Goal: Task Accomplishment & Management: Manage account settings

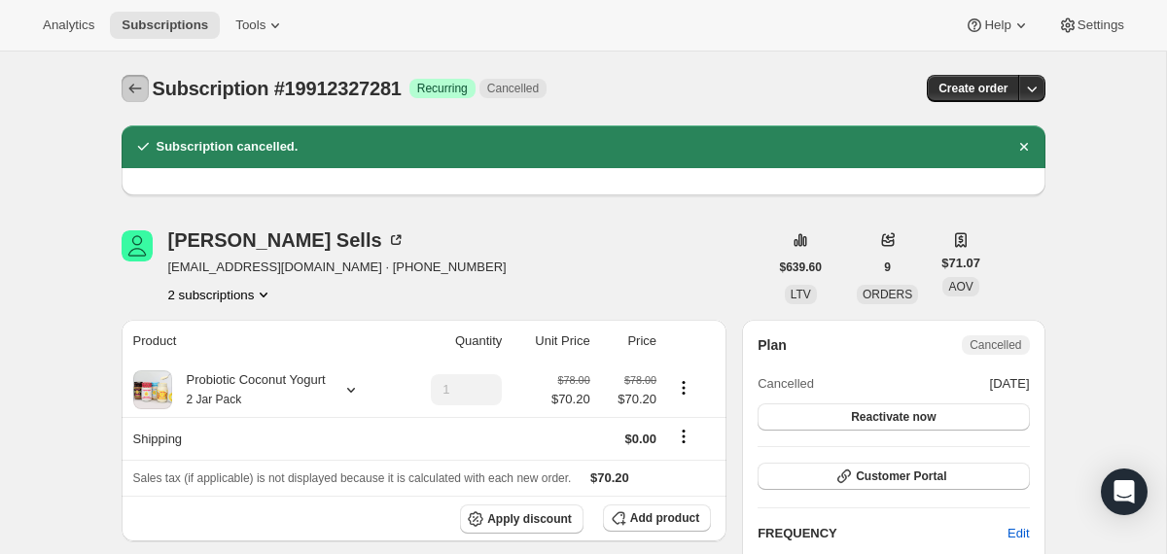
drag, startPoint x: 0, startPoint y: 0, endPoint x: 134, endPoint y: 89, distance: 160.8
click at [134, 89] on icon "Subscriptions" at bounding box center [134, 89] width 13 height 10
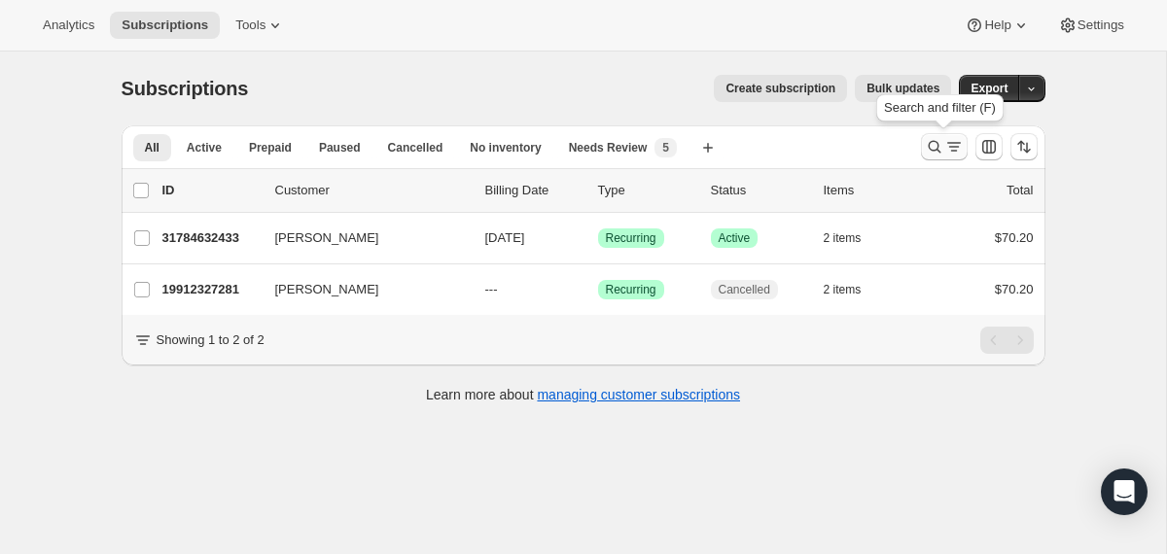
click at [926, 143] on icon "Search and filter results" at bounding box center [934, 146] width 19 height 19
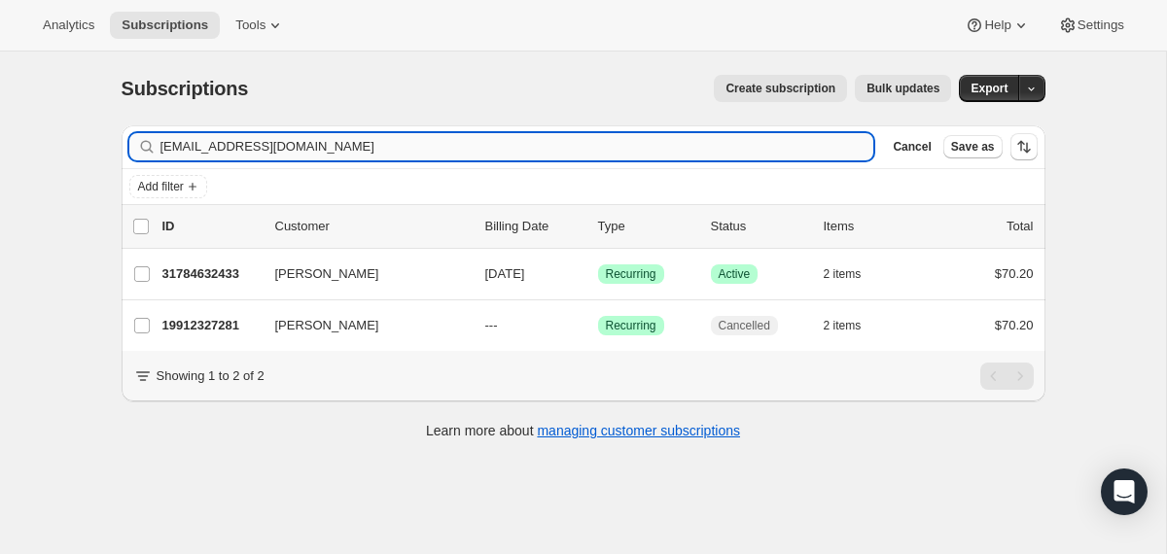
click at [737, 149] on input "[EMAIL_ADDRESS][DOMAIN_NAME]" at bounding box center [517, 146] width 714 height 27
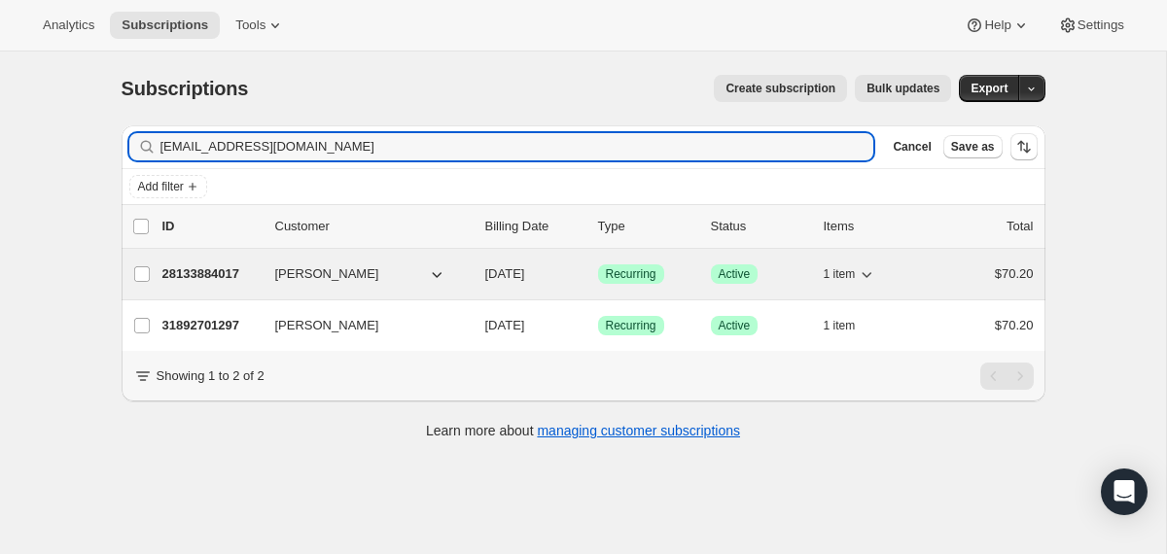
type input "[EMAIL_ADDRESS][DOMAIN_NAME]"
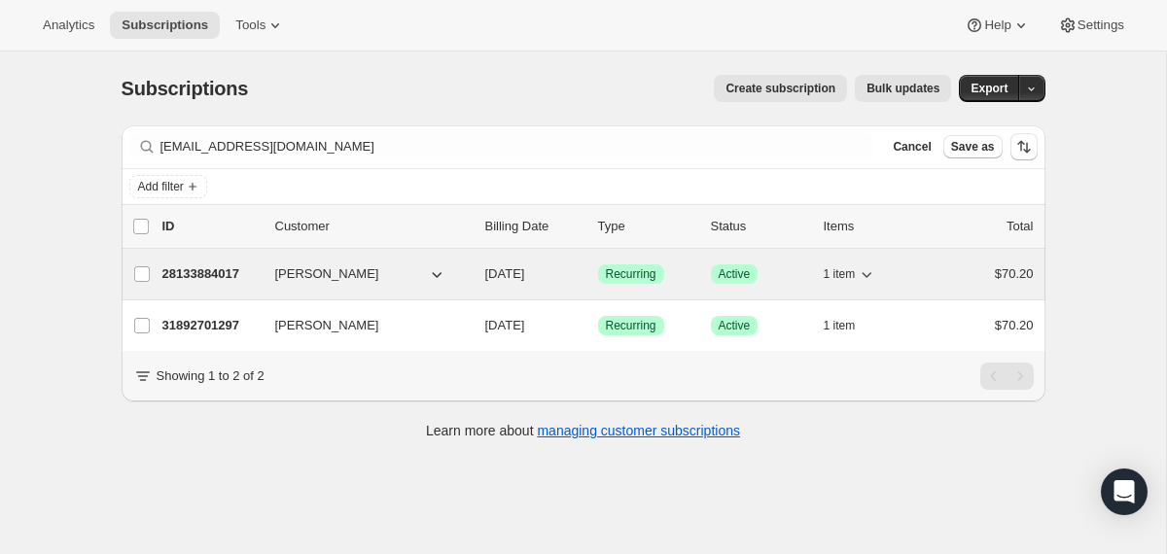
click at [487, 272] on span "[DATE]" at bounding box center [505, 274] width 40 height 15
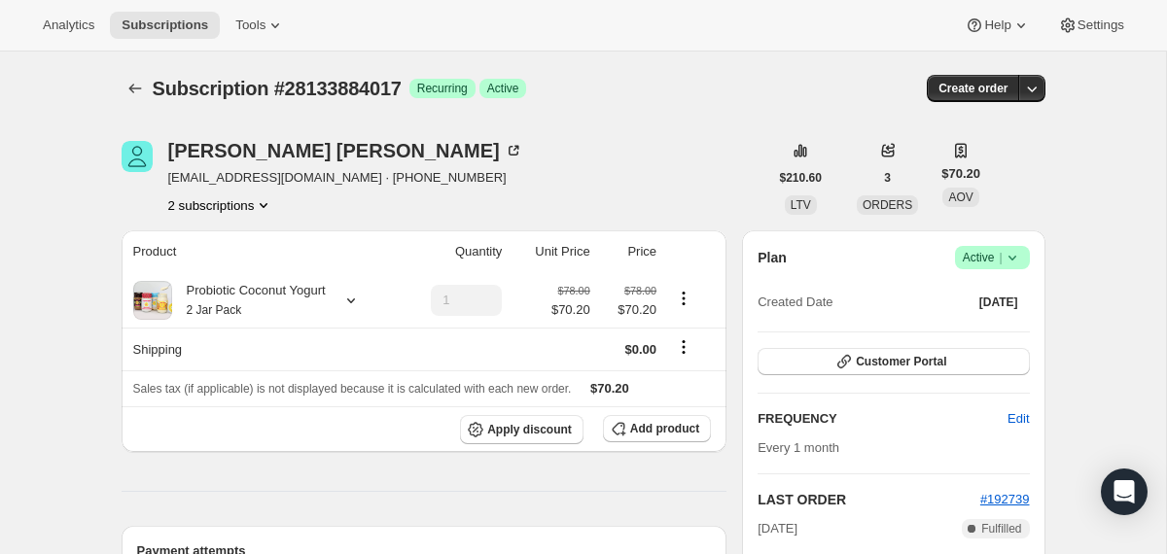
click at [1022, 269] on div "Plan Success Active | Created Date [DATE]" at bounding box center [893, 281] width 271 height 70
click at [1009, 253] on icon at bounding box center [1012, 257] width 19 height 19
click at [932, 333] on span "Cancel subscription" at bounding box center [985, 329] width 110 height 15
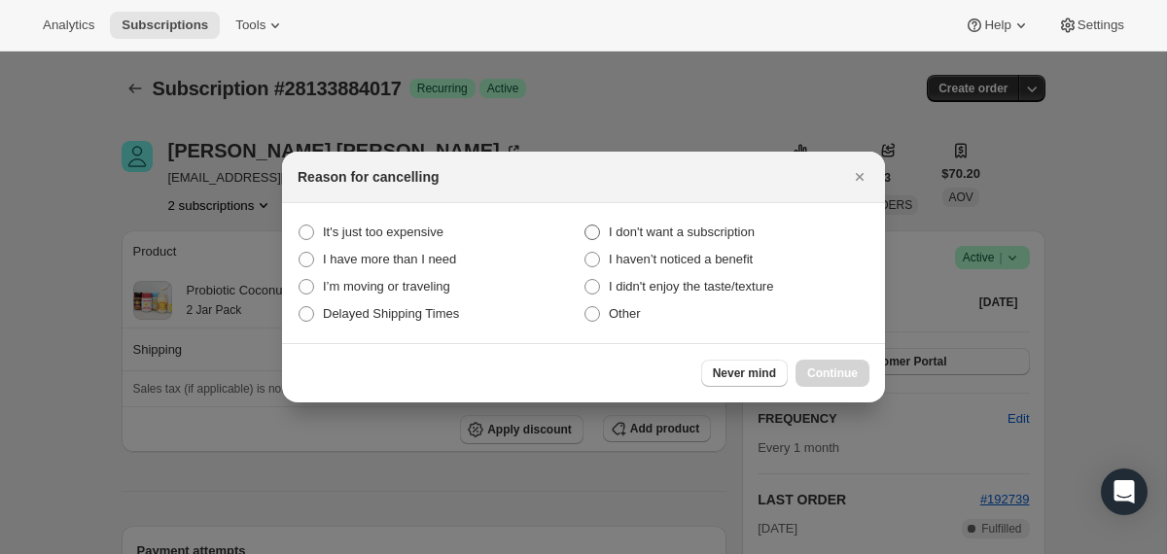
click at [700, 232] on span "I don't want a subscription" at bounding box center [682, 232] width 146 height 15
click at [586, 226] on subscription "I don't want a subscription" at bounding box center [585, 225] width 1 height 1
radio subscription "true"
click at [835, 362] on button "Continue" at bounding box center [833, 373] width 74 height 27
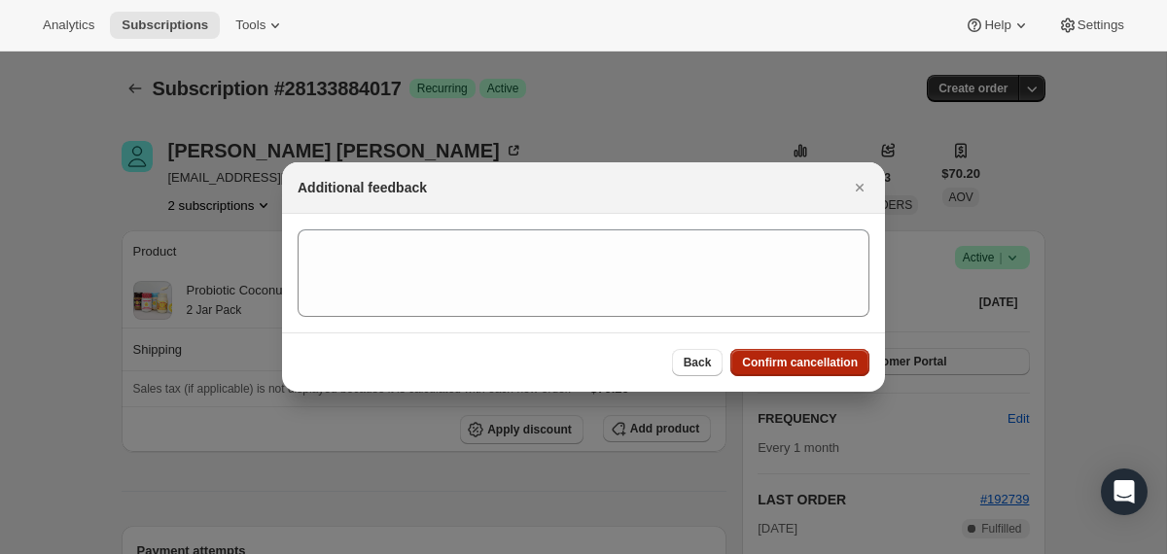
click at [814, 359] on span "Confirm cancellation" at bounding box center [800, 363] width 116 height 16
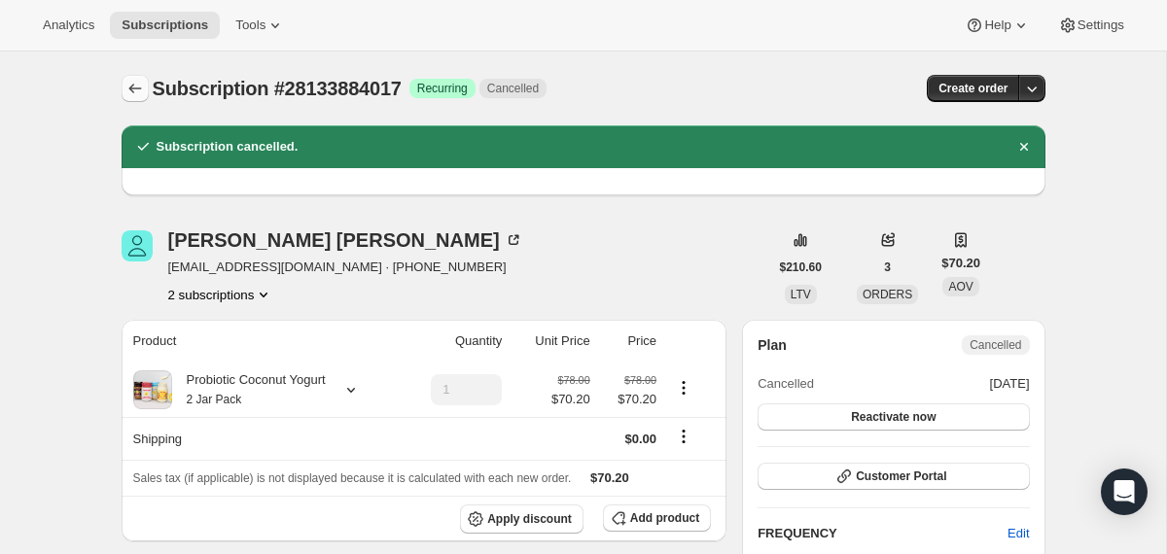
click at [129, 89] on icon "Subscriptions" at bounding box center [134, 89] width 13 height 10
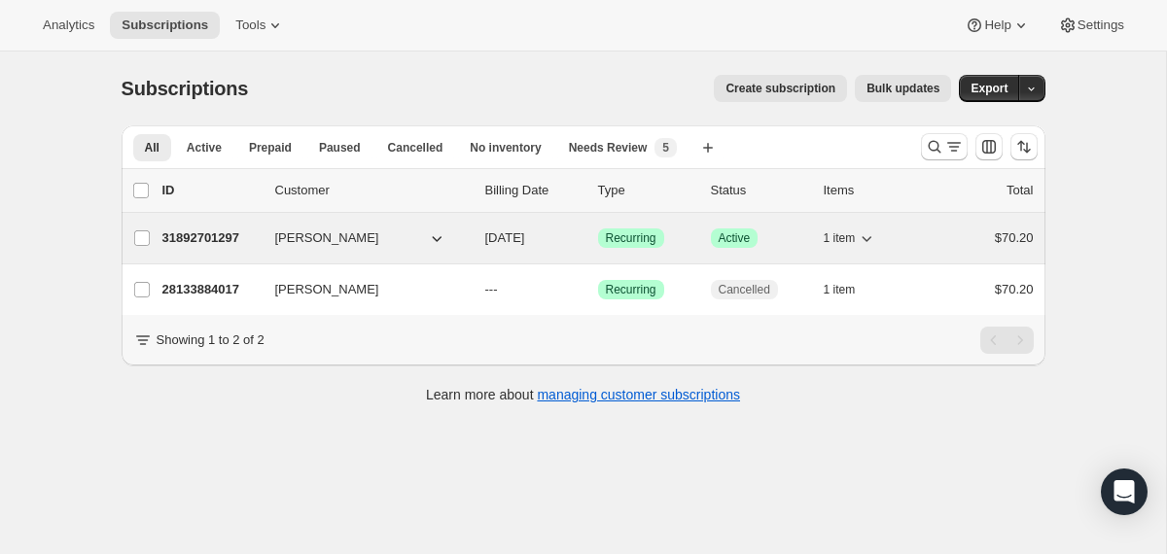
click at [459, 234] on div "[PERSON_NAME]" at bounding box center [372, 238] width 195 height 19
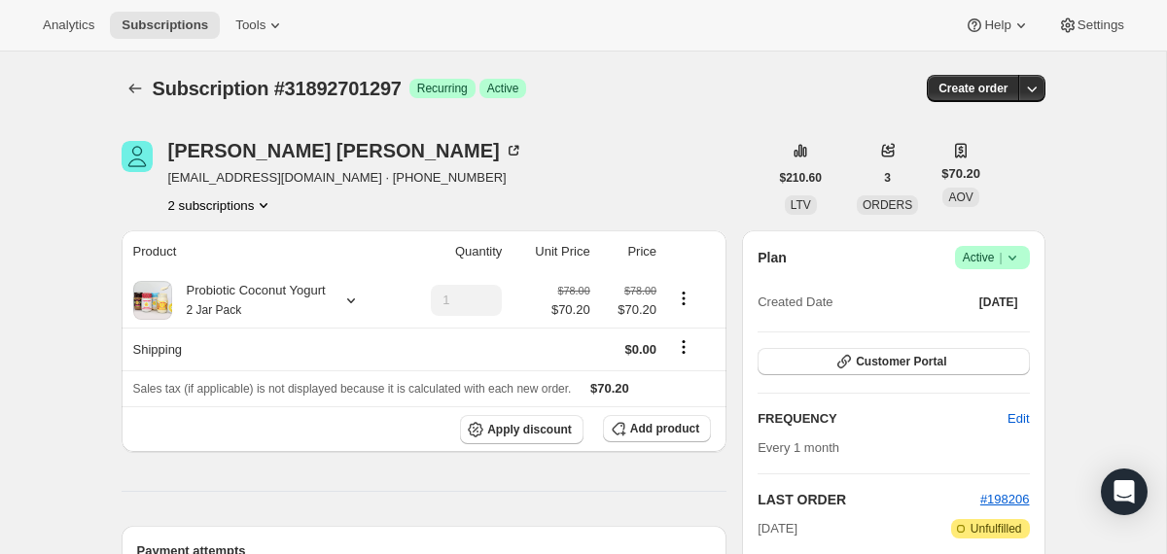
click at [1018, 257] on icon at bounding box center [1012, 257] width 19 height 19
click at [986, 324] on span "Cancel subscription" at bounding box center [985, 329] width 110 height 15
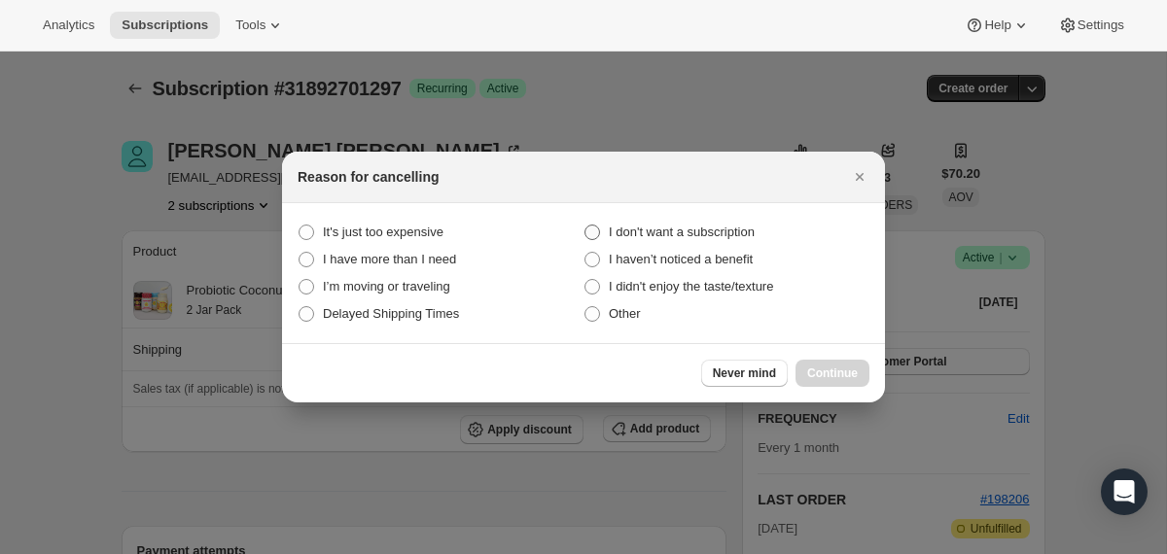
click at [744, 225] on span "I don't want a subscription" at bounding box center [682, 232] width 146 height 15
click at [586, 225] on subscription "I don't want a subscription" at bounding box center [585, 225] width 1 height 1
radio subscription "true"
click at [807, 367] on span "Continue" at bounding box center [832, 374] width 51 height 16
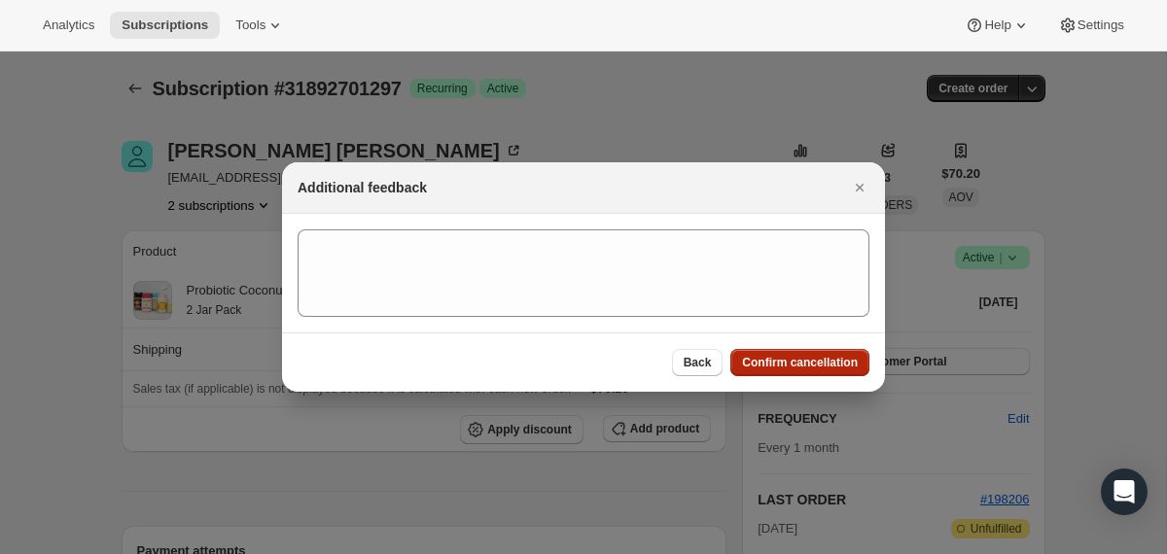
click at [806, 367] on span "Confirm cancellation" at bounding box center [800, 363] width 116 height 16
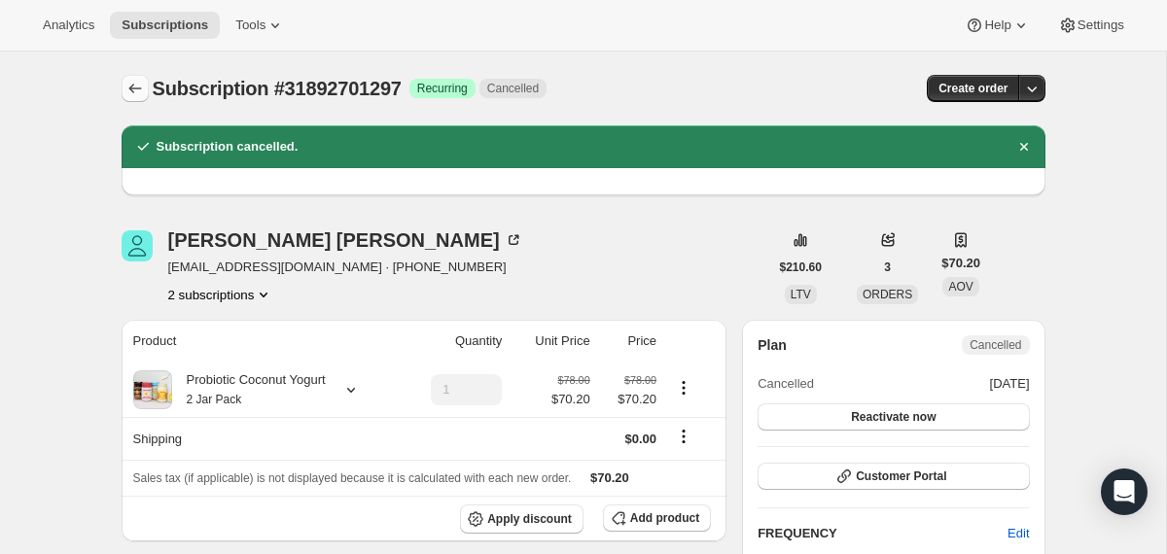
click at [139, 88] on icon "Subscriptions" at bounding box center [134, 88] width 19 height 19
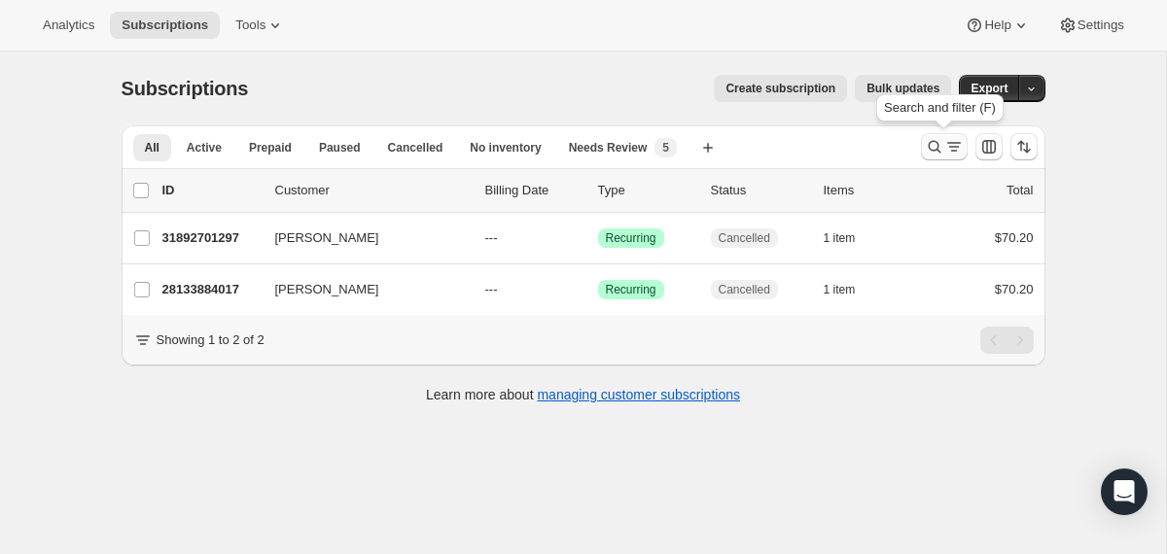
click at [923, 154] on button "Search and filter results" at bounding box center [944, 146] width 47 height 27
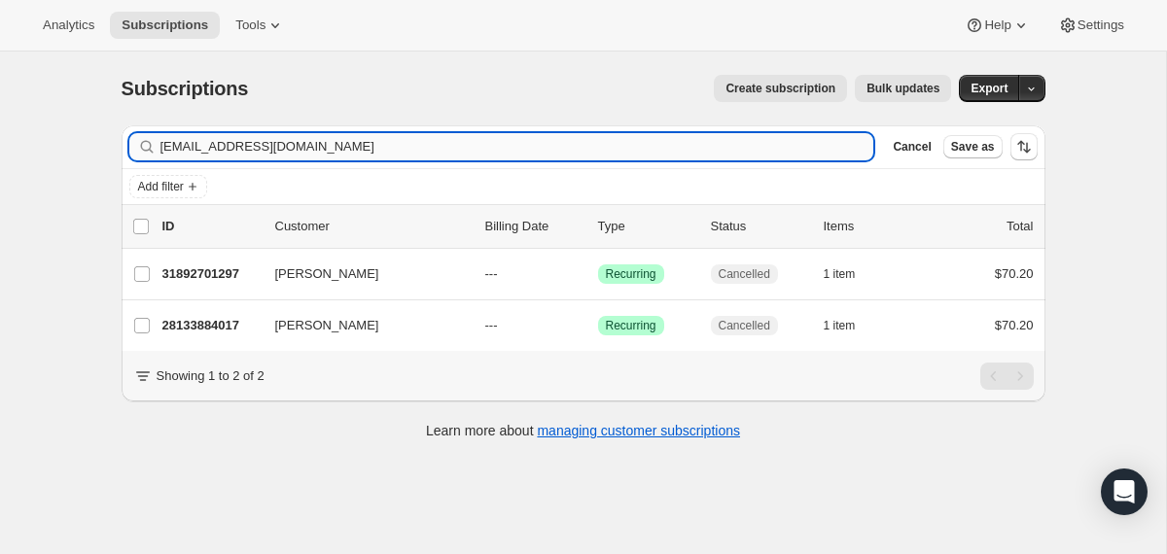
click at [689, 144] on input "[EMAIL_ADDRESS][DOMAIN_NAME]" at bounding box center [517, 146] width 714 height 27
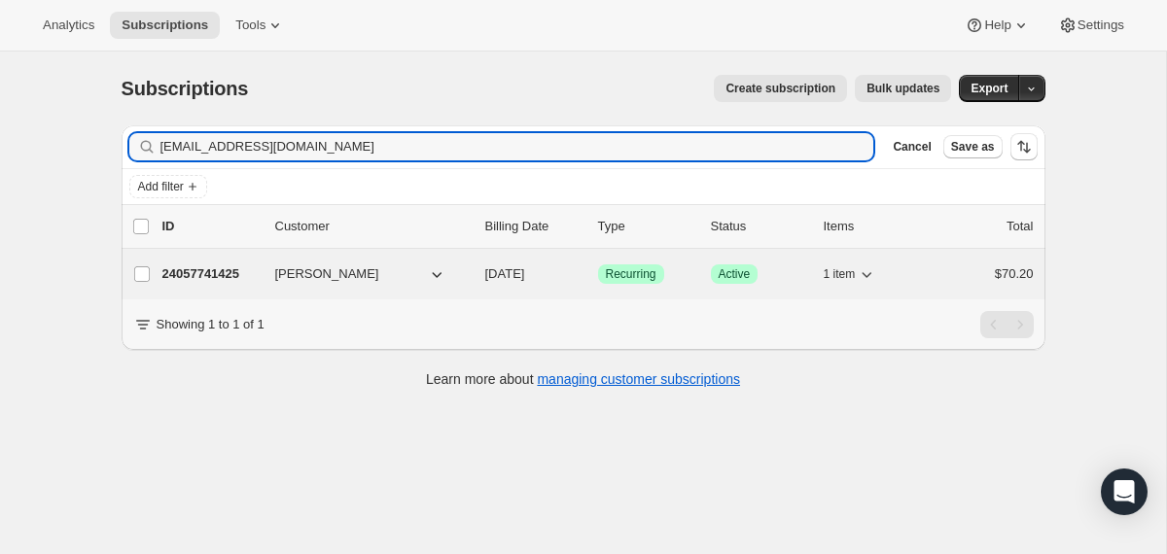
type input "[EMAIL_ADDRESS][DOMAIN_NAME]"
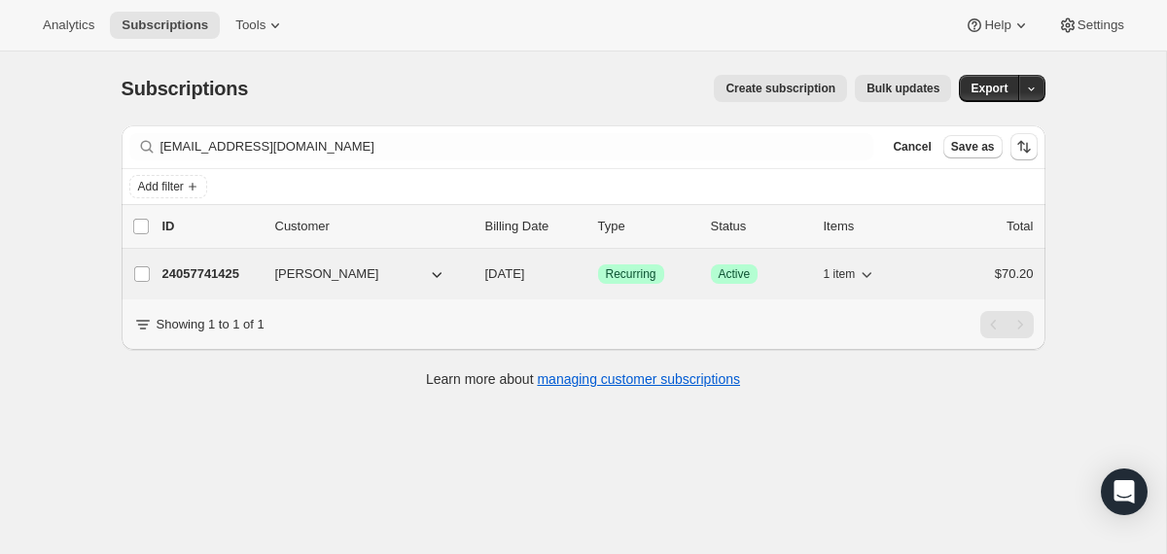
click at [478, 275] on div "24057741425 [PERSON_NAME] [DATE] Success Recurring Success Active 1 item $70.20" at bounding box center [598, 274] width 872 height 27
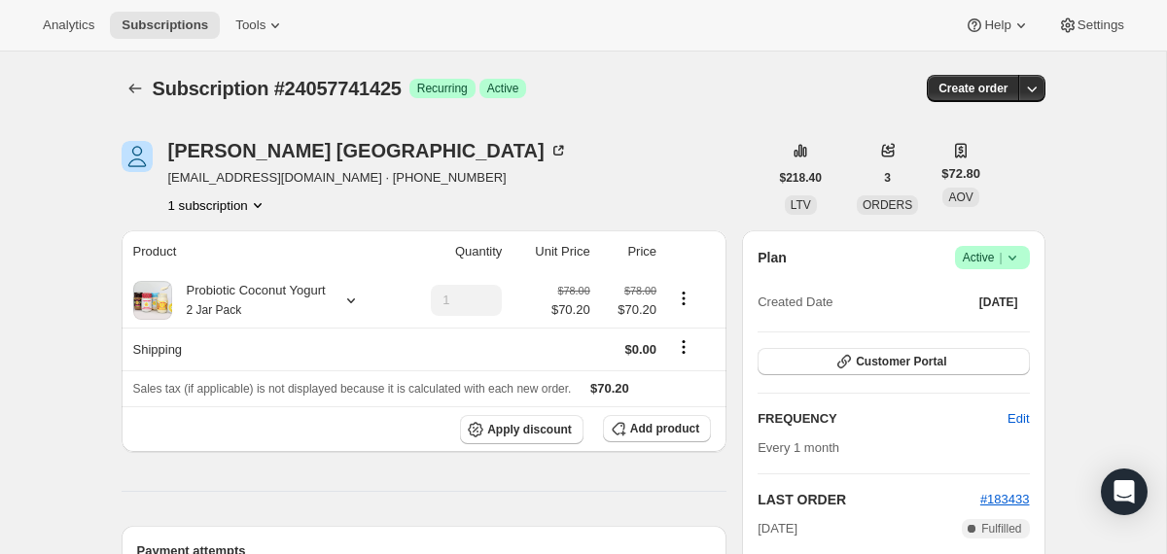
click at [1018, 258] on icon at bounding box center [1012, 257] width 19 height 19
click at [960, 334] on span "Cancel subscription" at bounding box center [985, 329] width 110 height 15
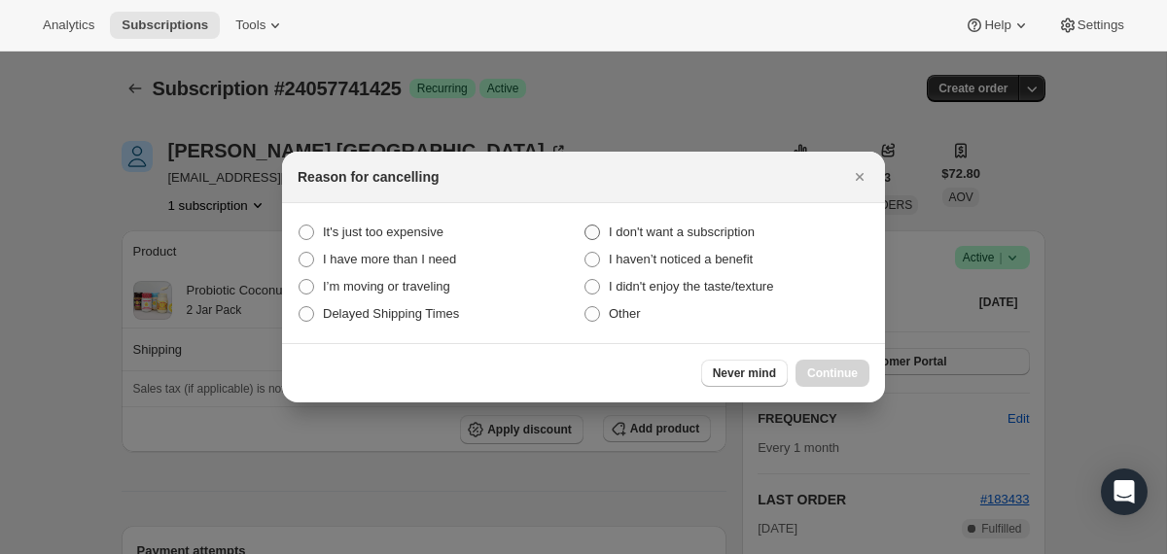
click at [744, 228] on span "I don't want a subscription" at bounding box center [682, 232] width 146 height 15
click at [586, 226] on subscription "I don't want a subscription" at bounding box center [585, 225] width 1 height 1
radio subscription "true"
click at [817, 373] on span "Continue" at bounding box center [832, 374] width 51 height 16
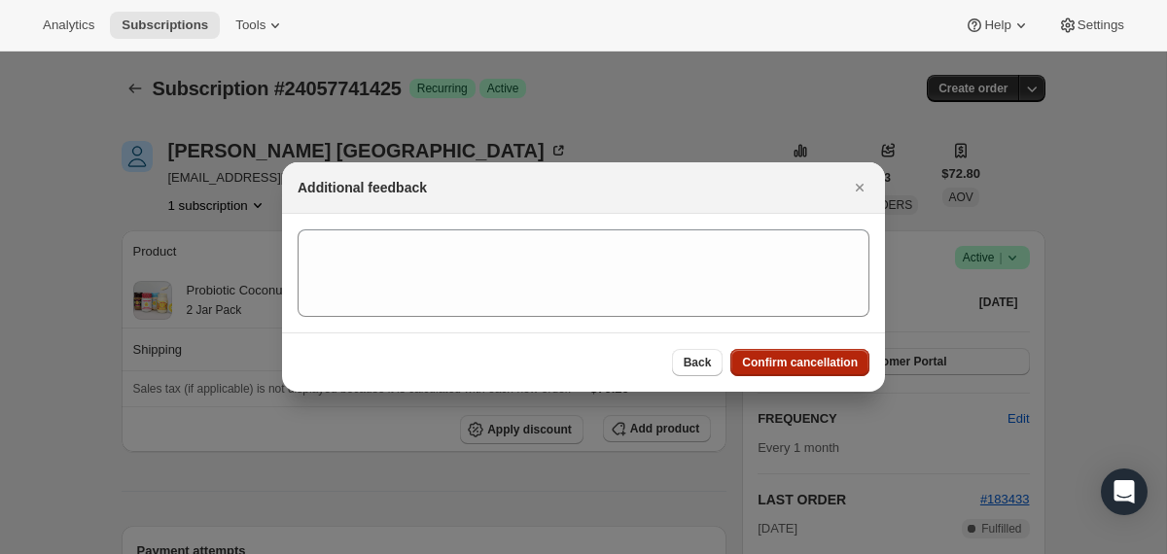
click at [817, 373] on button "Confirm cancellation" at bounding box center [800, 362] width 139 height 27
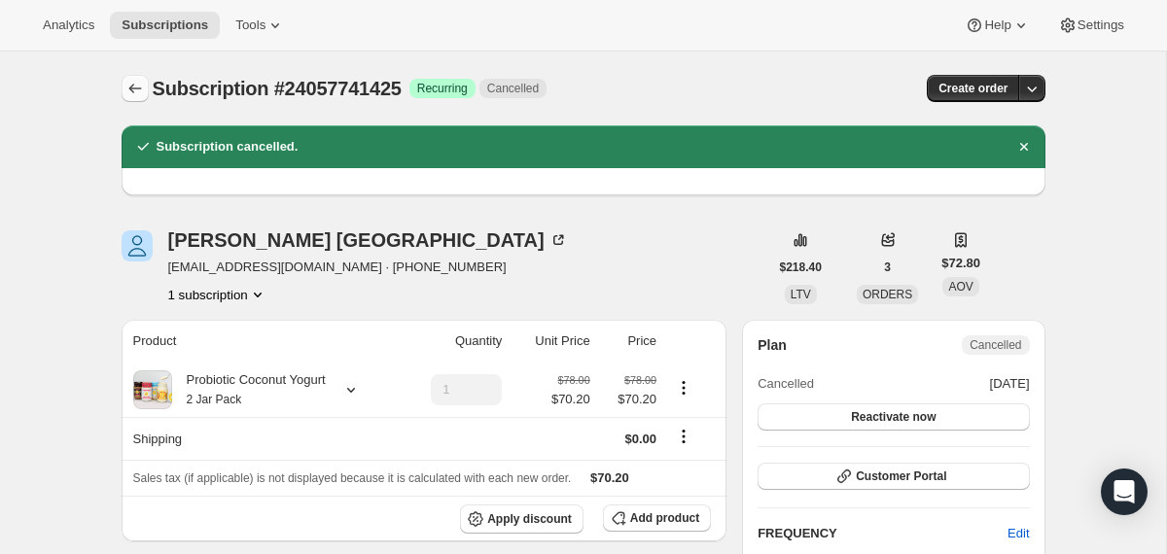
click at [130, 89] on icon "Subscriptions" at bounding box center [134, 89] width 13 height 10
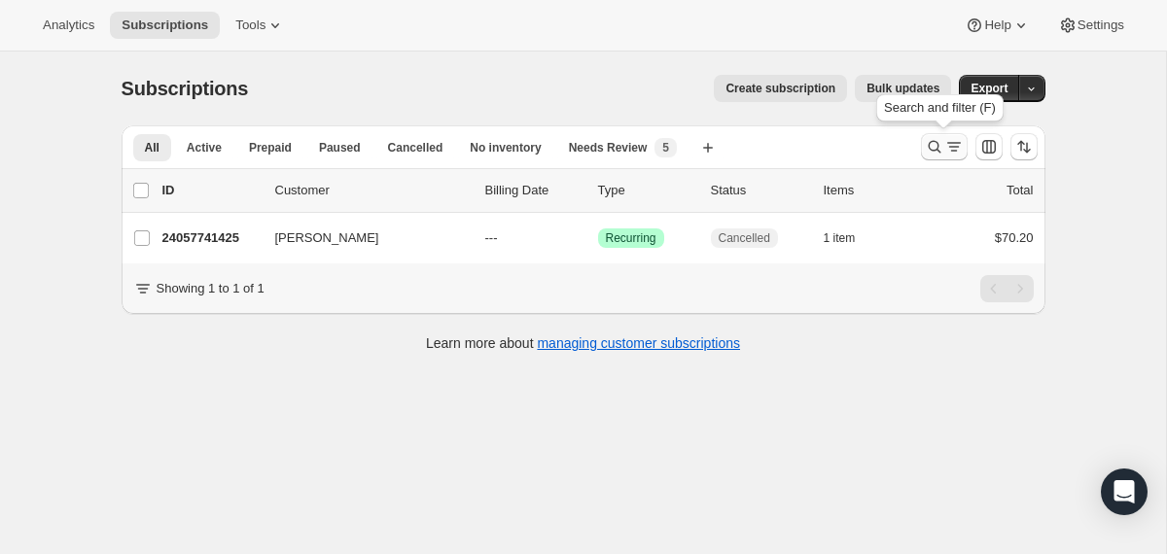
click at [930, 143] on icon "Search and filter results" at bounding box center [934, 146] width 19 height 19
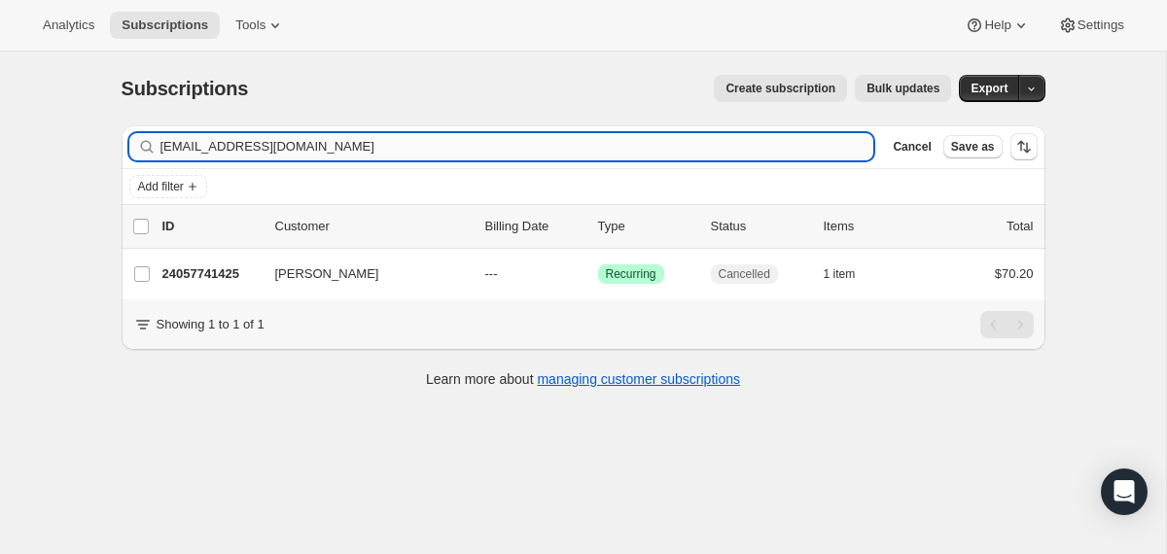
click at [588, 138] on input "[EMAIL_ADDRESS][DOMAIN_NAME]" at bounding box center [517, 146] width 714 height 27
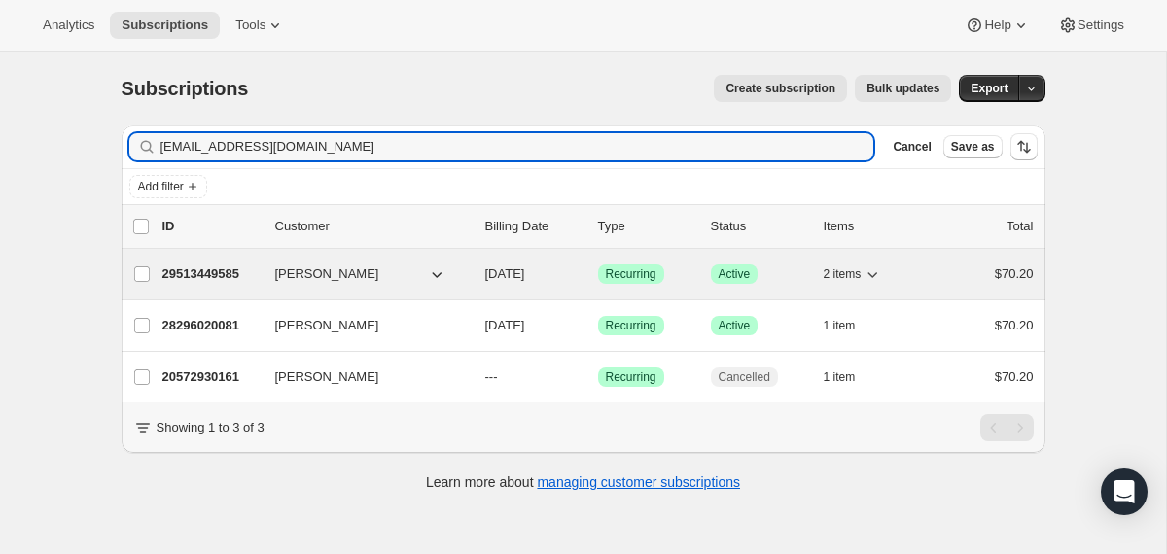
type input "[EMAIL_ADDRESS][DOMAIN_NAME]"
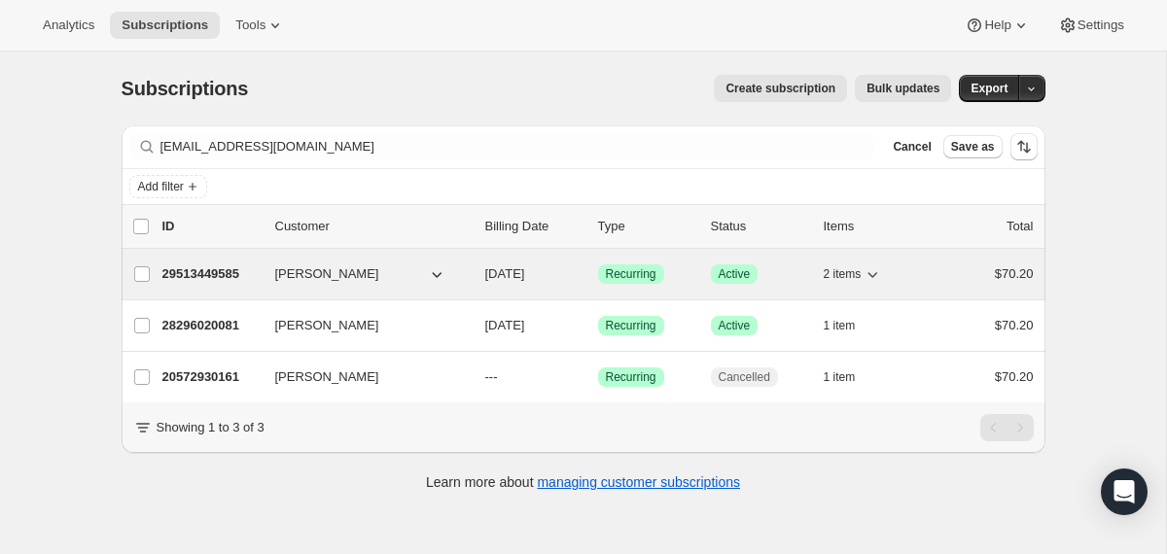
click at [476, 276] on div "29513449585 [PERSON_NAME] [DATE] Success Recurring Success Active 2 items $70.20" at bounding box center [598, 274] width 872 height 27
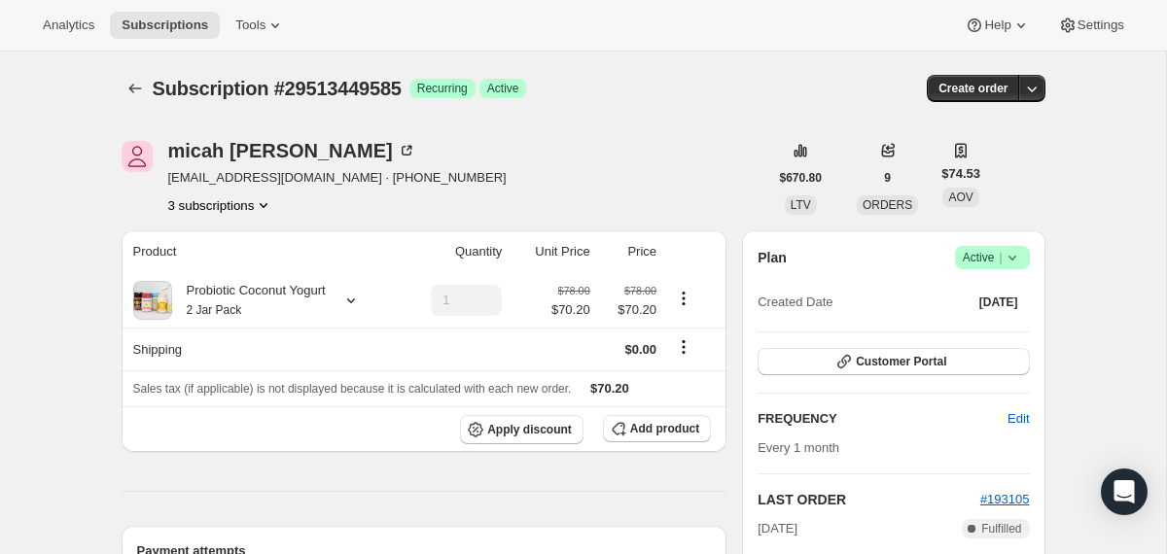
click at [1017, 258] on icon at bounding box center [1012, 257] width 19 height 19
click at [973, 327] on span "Cancel subscription" at bounding box center [985, 329] width 110 height 15
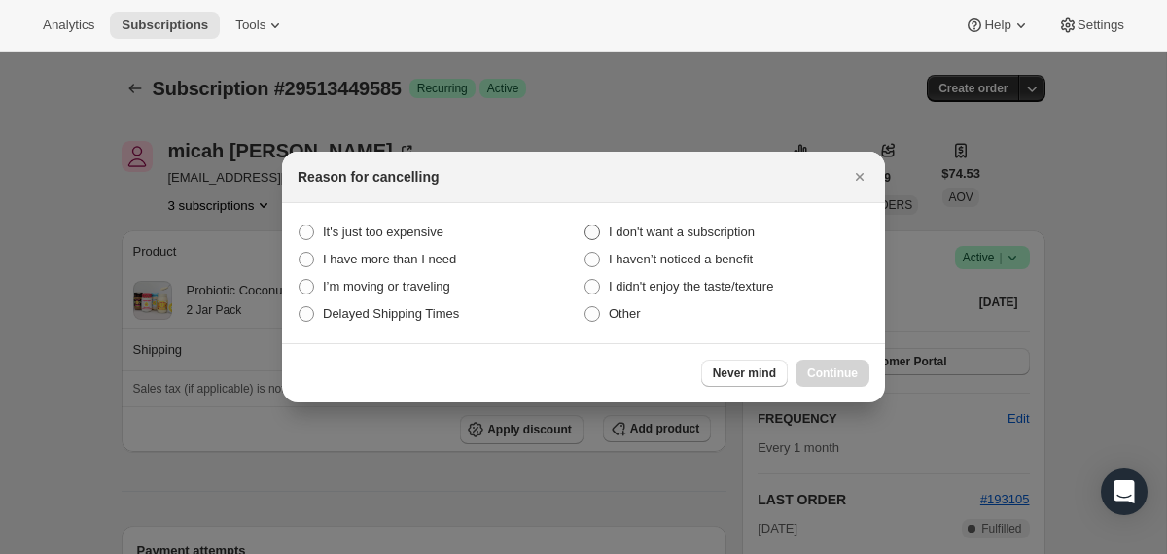
click at [681, 234] on span "I don't want a subscription" at bounding box center [682, 232] width 146 height 15
click at [586, 226] on subscription "I don't want a subscription" at bounding box center [585, 225] width 1 height 1
radio subscription "true"
click at [820, 380] on span "Continue" at bounding box center [832, 374] width 51 height 16
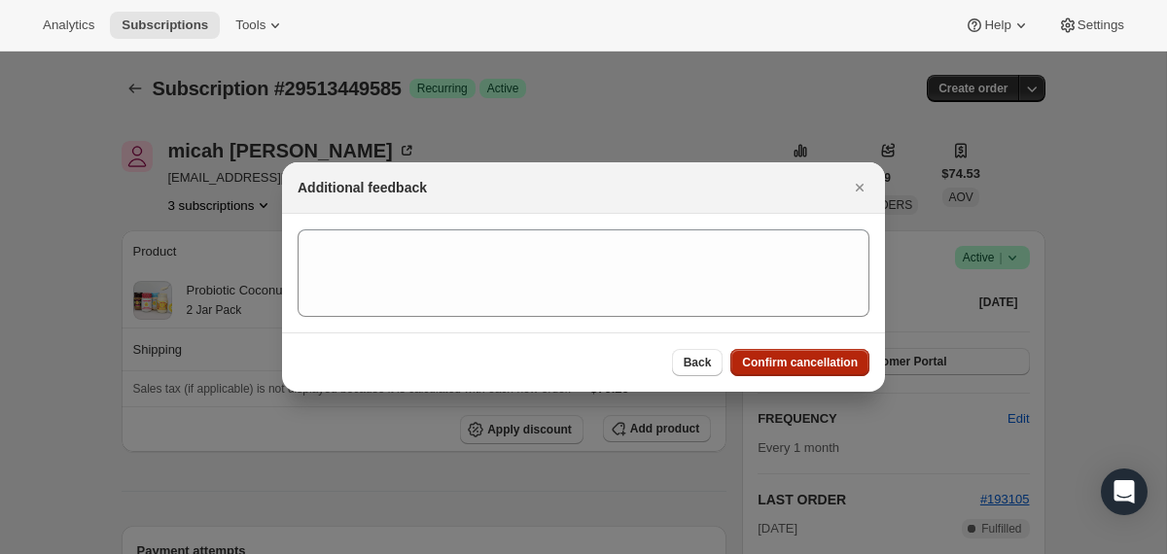
click at [841, 363] on span "Confirm cancellation" at bounding box center [800, 363] width 116 height 16
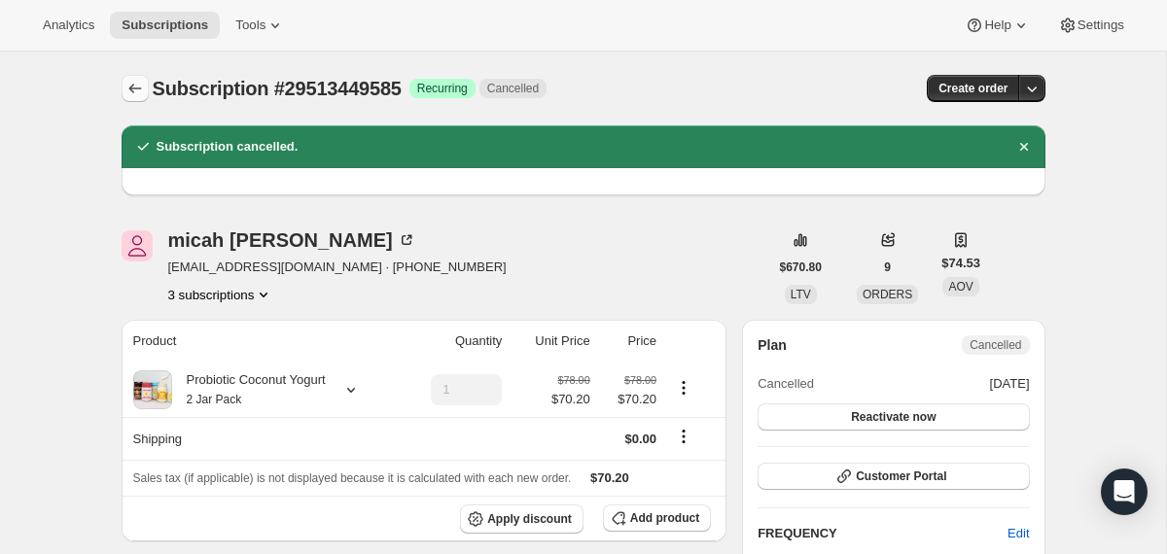
click at [138, 97] on icon "Subscriptions" at bounding box center [134, 88] width 19 height 19
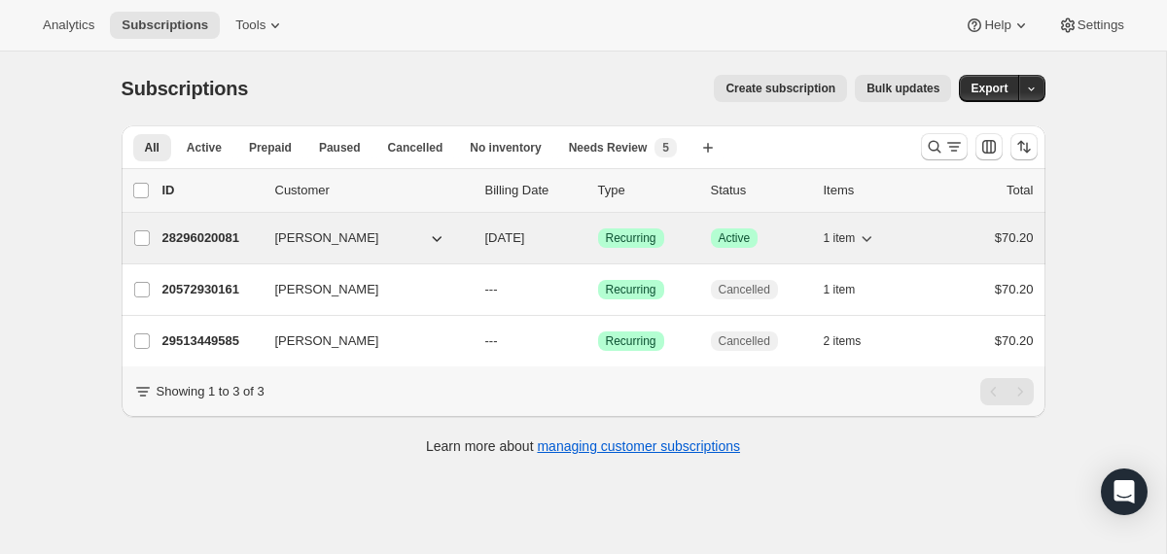
click at [496, 247] on p "[DATE]" at bounding box center [533, 238] width 97 height 19
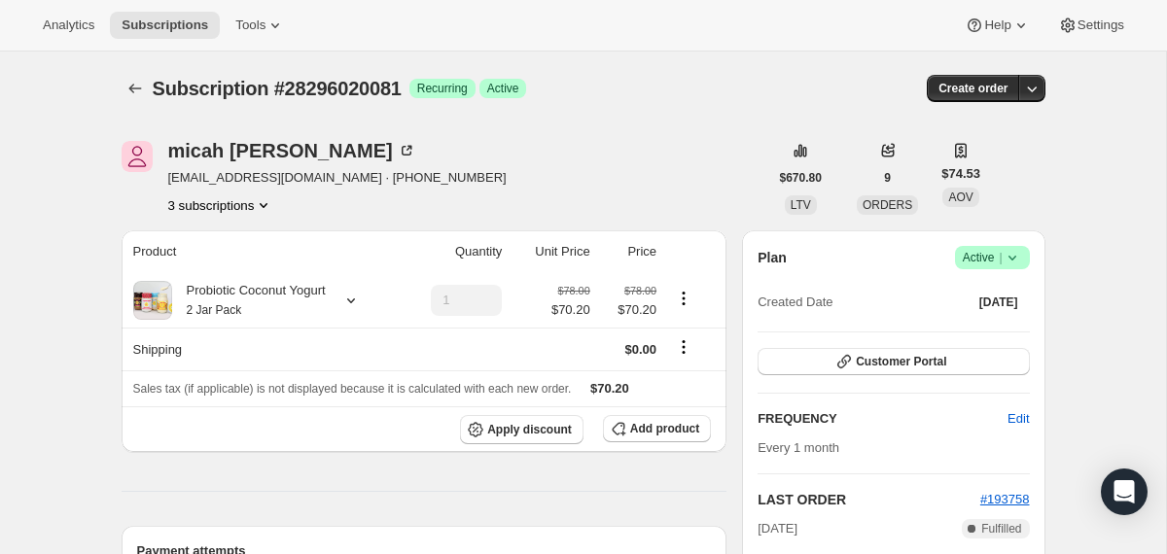
click at [1011, 259] on icon at bounding box center [1012, 258] width 8 height 5
click at [1008, 315] on button "Cancel subscription" at bounding box center [985, 328] width 122 height 31
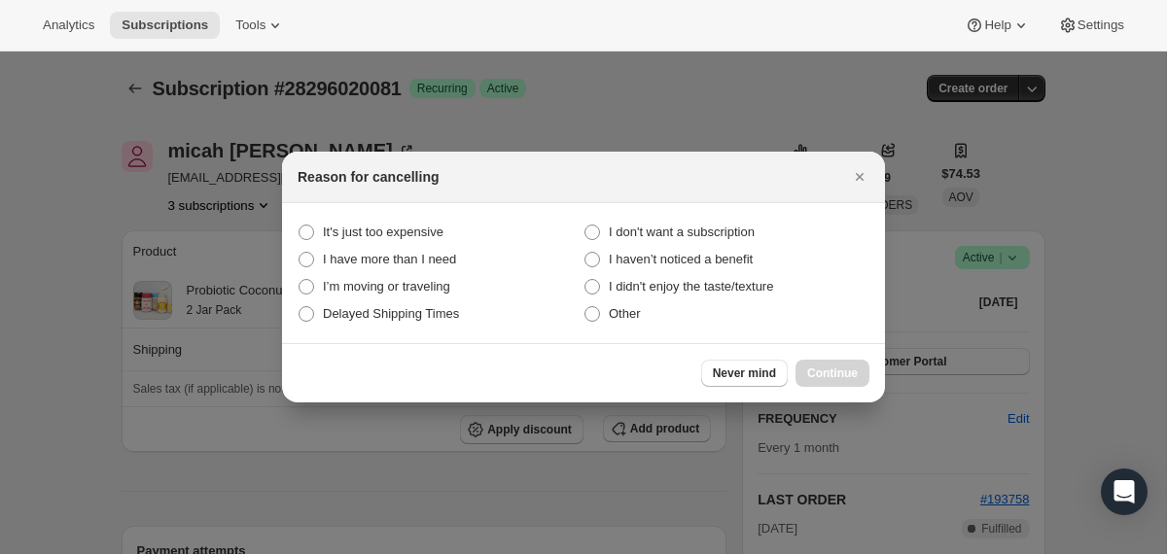
click at [731, 216] on section "It's just too expensive I don't want a subscription I have more than I need I h…" at bounding box center [583, 273] width 603 height 140
click at [733, 236] on span "I don't want a subscription" at bounding box center [682, 232] width 146 height 15
click at [586, 226] on subscription "I don't want a subscription" at bounding box center [585, 225] width 1 height 1
radio subscription "true"
click at [827, 362] on button "Continue" at bounding box center [833, 373] width 74 height 27
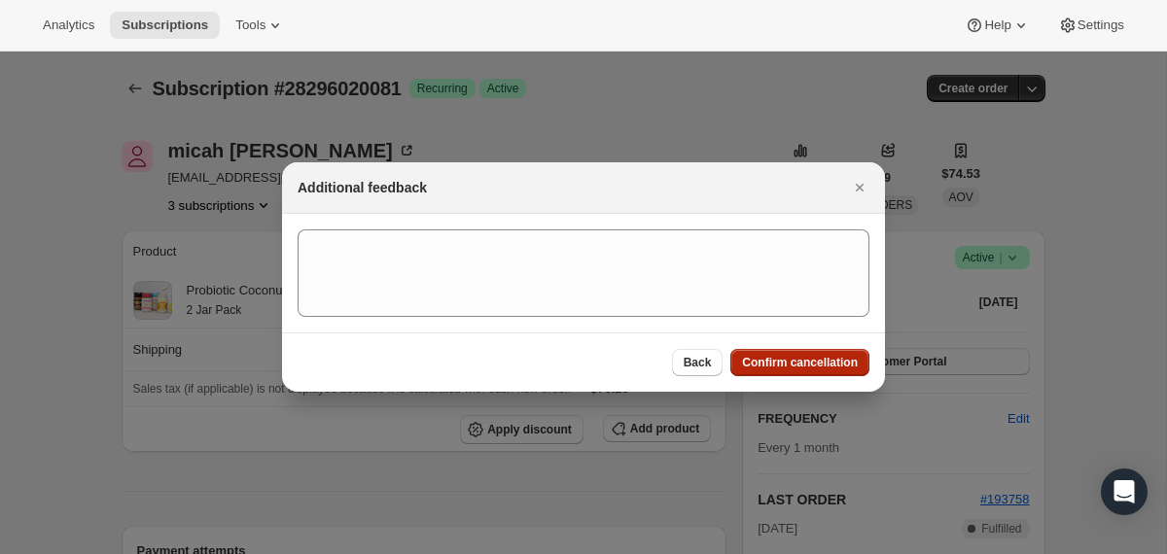
click at [827, 362] on span "Confirm cancellation" at bounding box center [800, 363] width 116 height 16
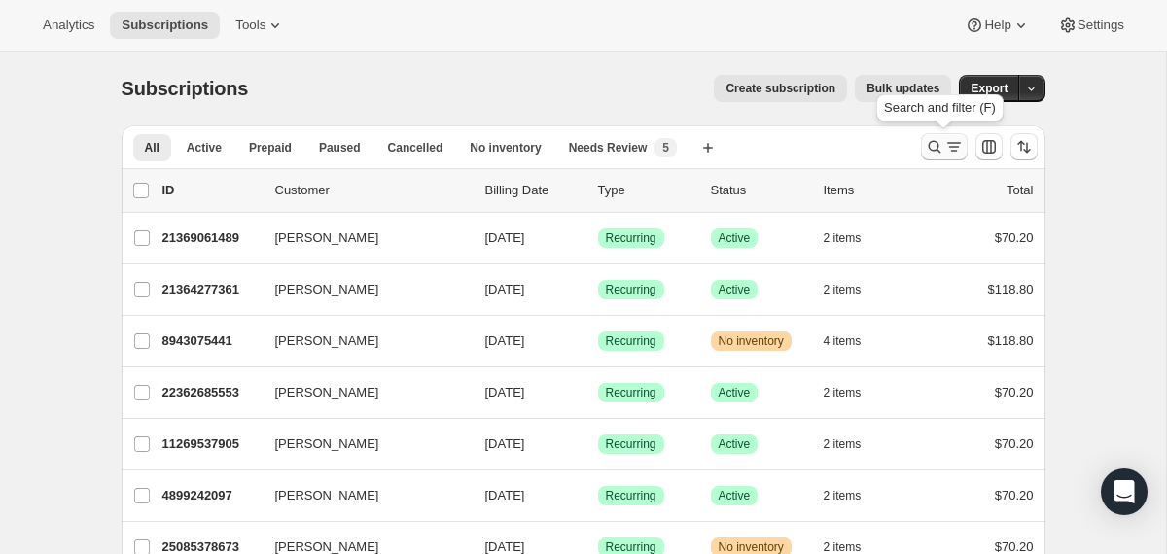
click at [921, 150] on button "Search and filter results" at bounding box center [944, 146] width 47 height 27
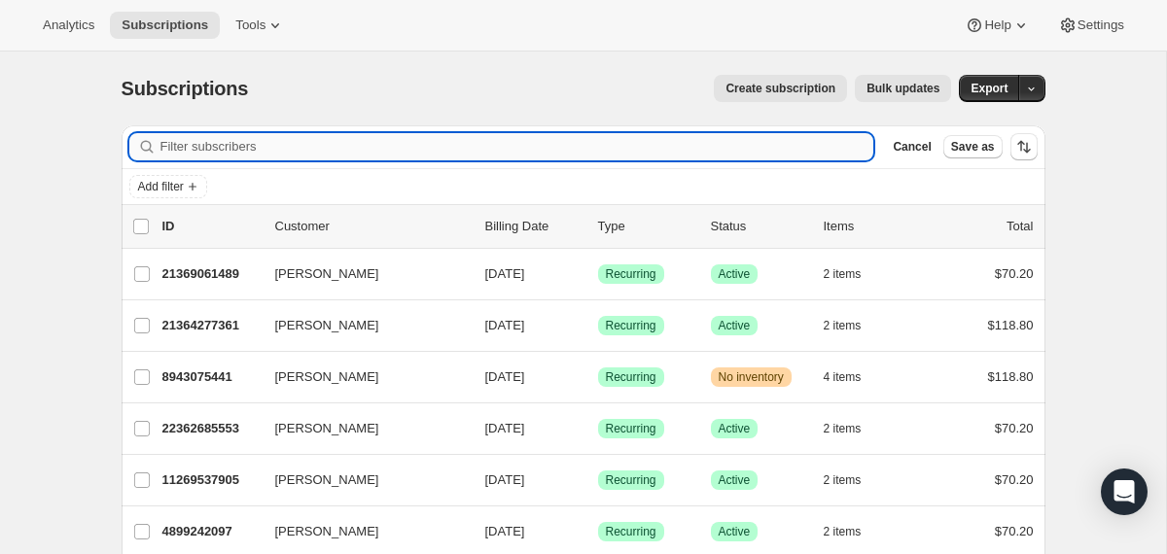
click at [802, 133] on input "Filter subscribers" at bounding box center [517, 146] width 714 height 27
click at [802, 148] on input "Filter subscribers" at bounding box center [517, 146] width 714 height 27
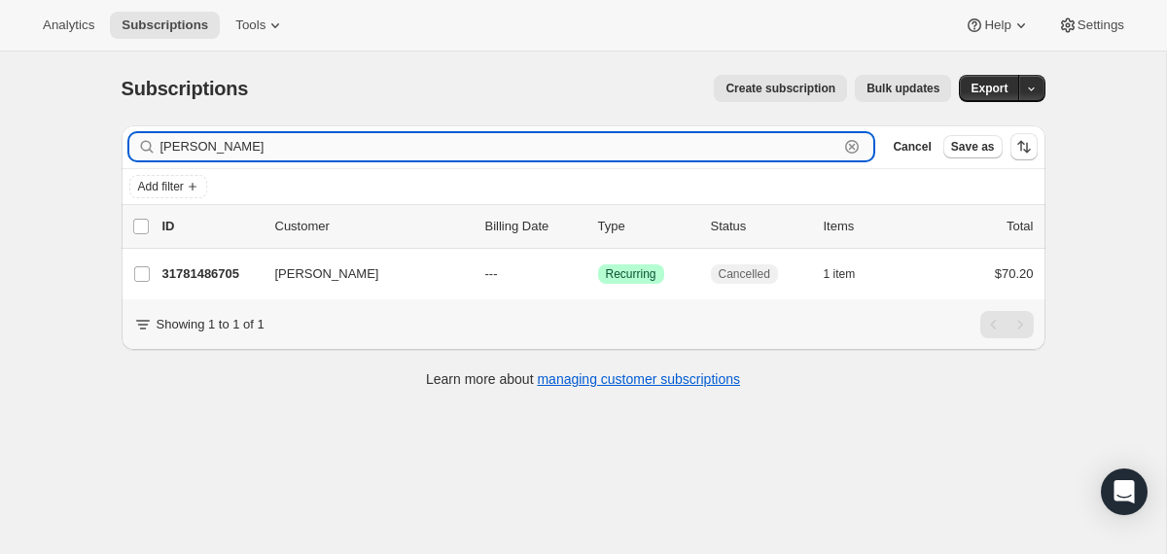
click at [254, 147] on input "Kellee Gargan" at bounding box center [499, 146] width 679 height 27
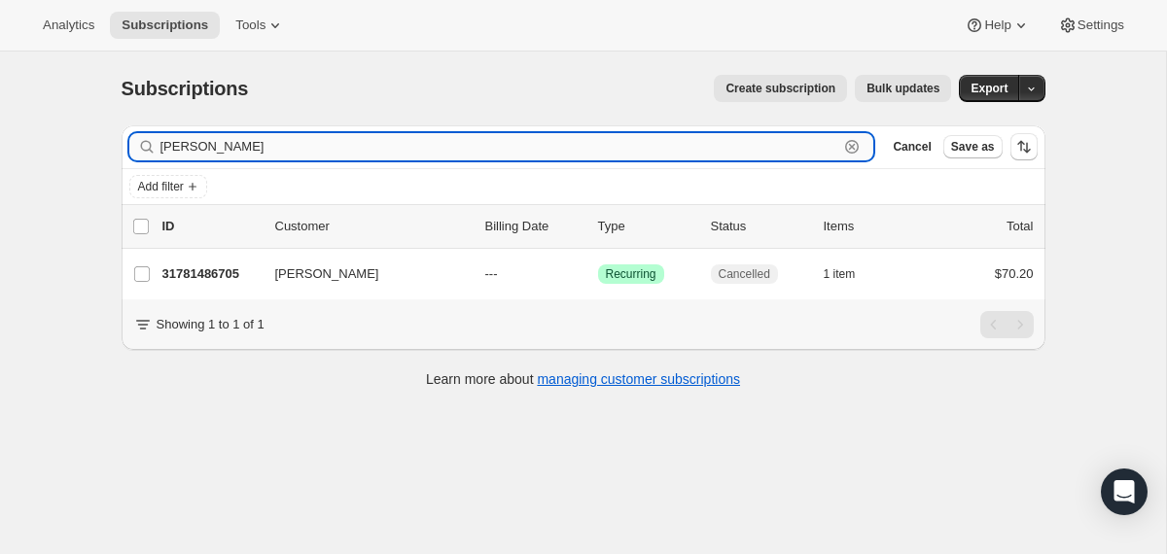
paste input "kristen1016@gmail.com"
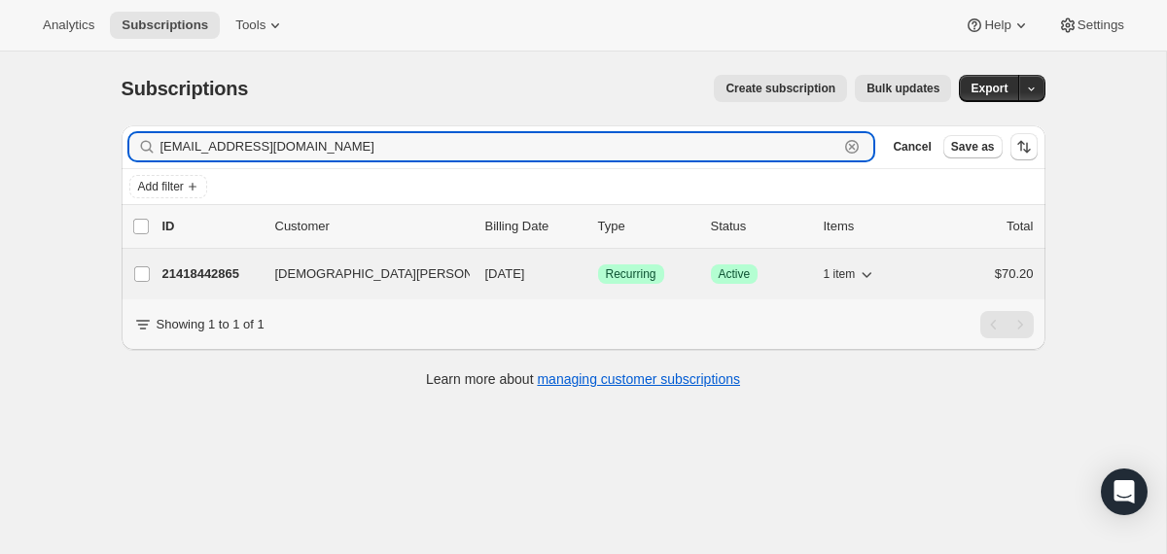
type input "kristen1016@gmail.com"
click at [485, 279] on span "11/15/2025" at bounding box center [505, 274] width 40 height 15
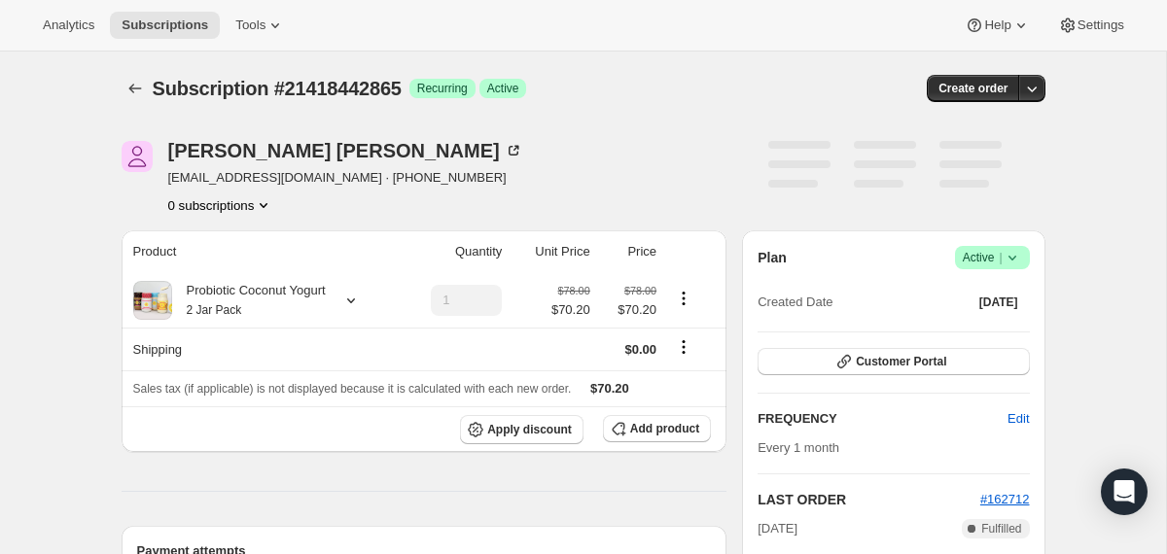
click at [1019, 264] on icon at bounding box center [1012, 257] width 19 height 19
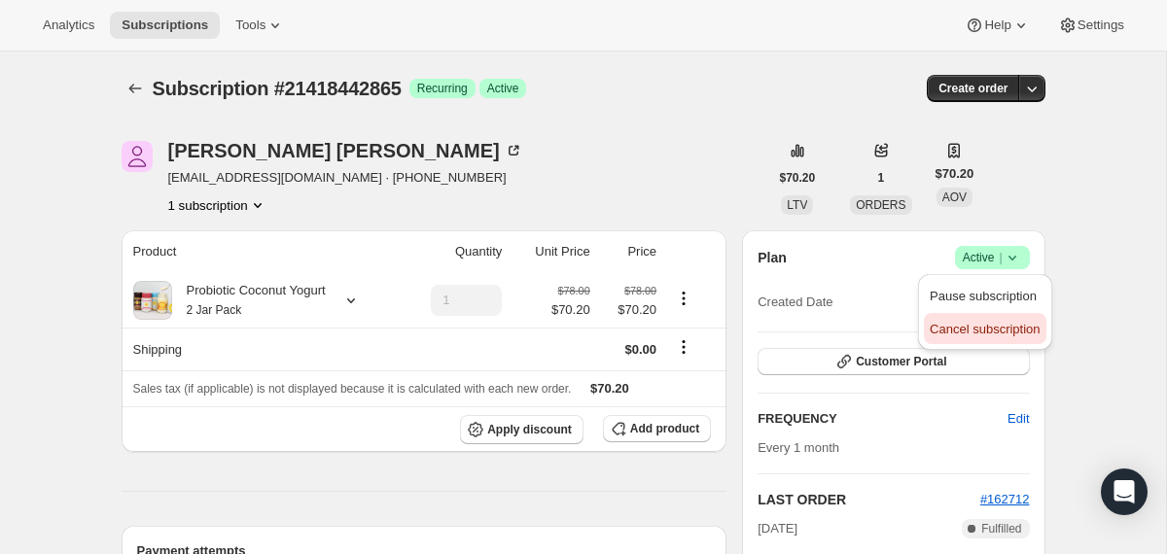
click at [993, 320] on span "Cancel subscription" at bounding box center [985, 329] width 110 height 19
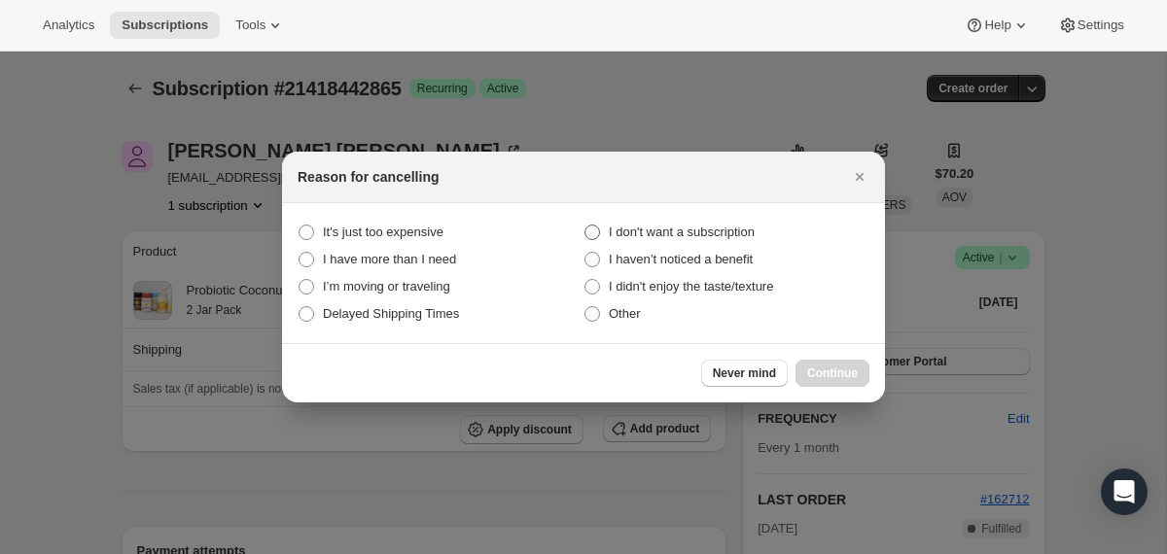
click at [708, 229] on span "I don't want a subscription" at bounding box center [682, 232] width 146 height 15
click at [586, 226] on subscription "I don't want a subscription" at bounding box center [585, 225] width 1 height 1
radio subscription "true"
click at [843, 379] on span "Continue" at bounding box center [832, 374] width 51 height 16
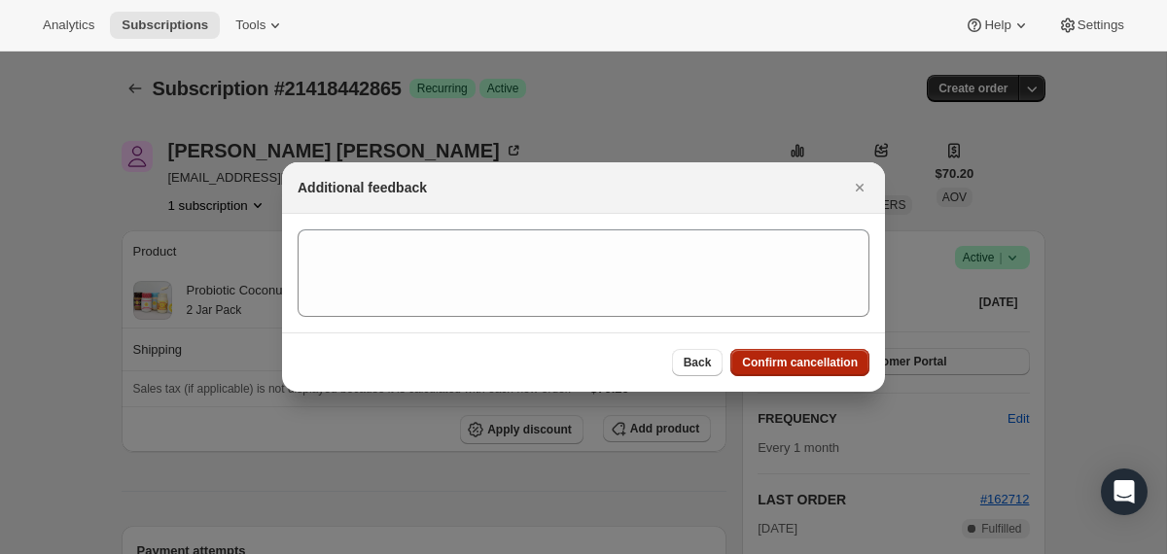
click at [839, 374] on button "Confirm cancellation" at bounding box center [800, 362] width 139 height 27
